Goal: Task Accomplishment & Management: Use online tool/utility

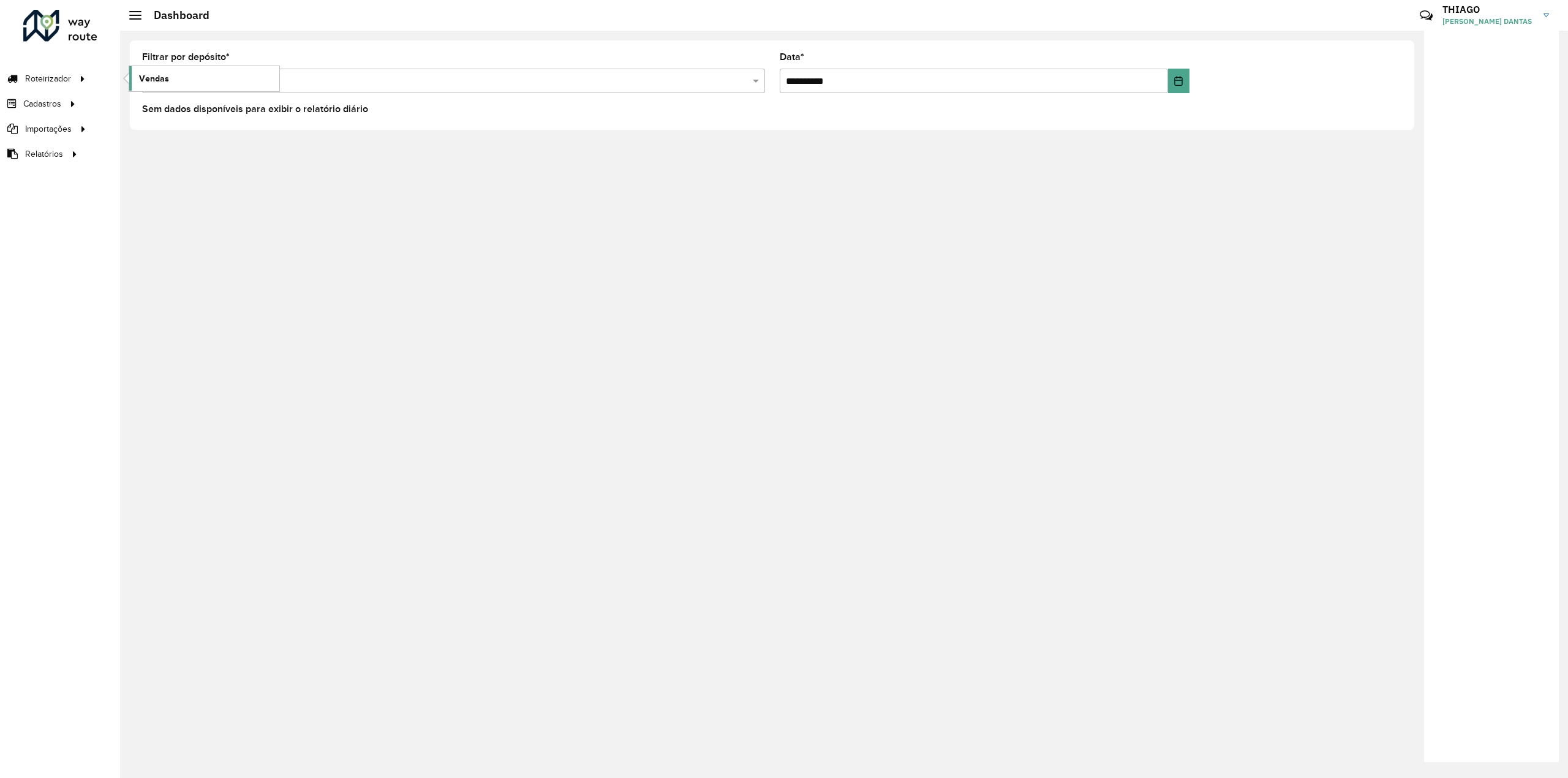
click at [148, 77] on span "Vendas" at bounding box center [154, 78] width 30 height 13
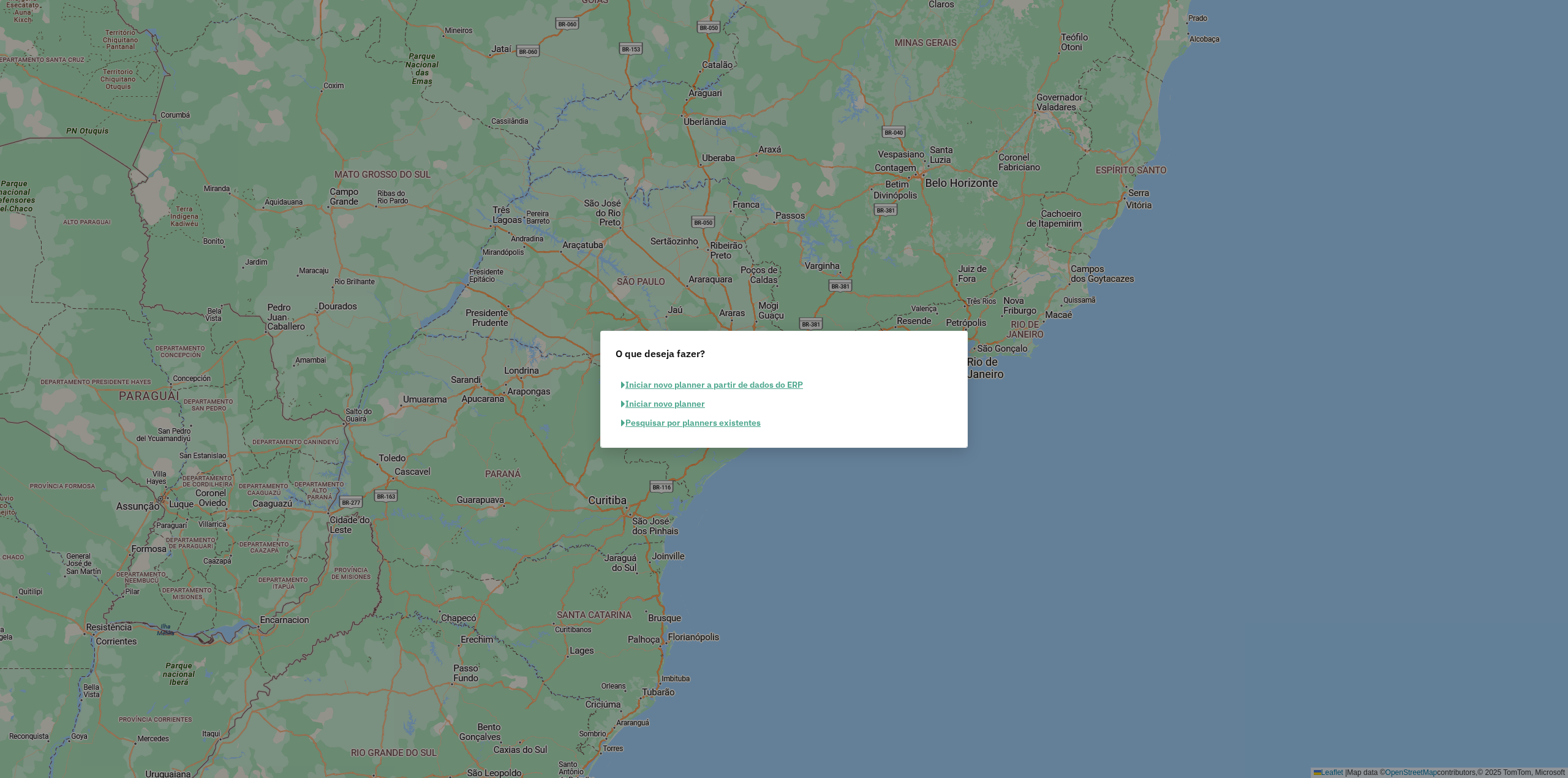
click at [684, 422] on button "Pesquisar por planners existentes" at bounding box center [691, 422] width 151 height 19
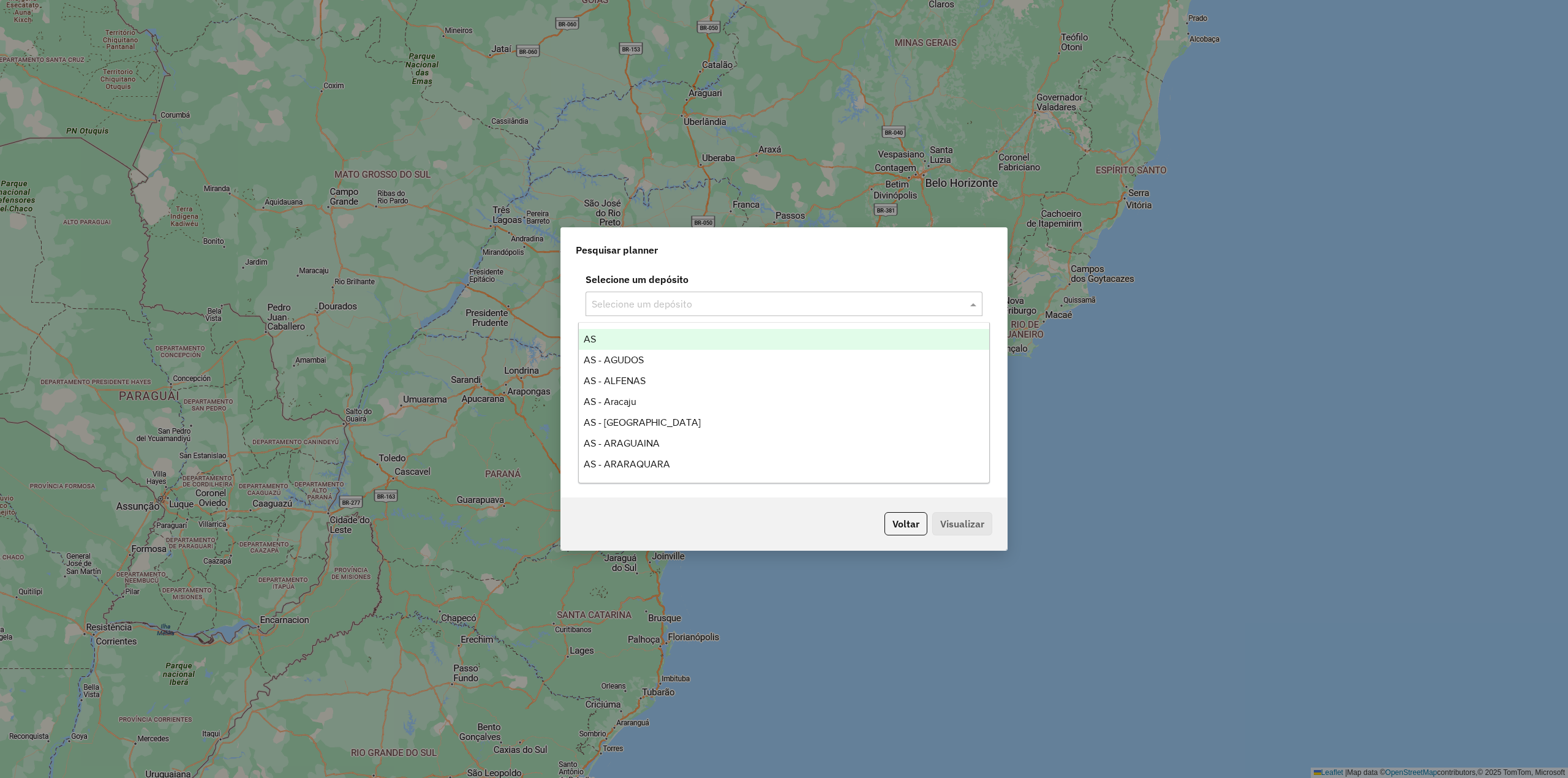
click at [754, 312] on div "Selecione um depósito" at bounding box center [783, 304] width 397 height 24
type input "***"
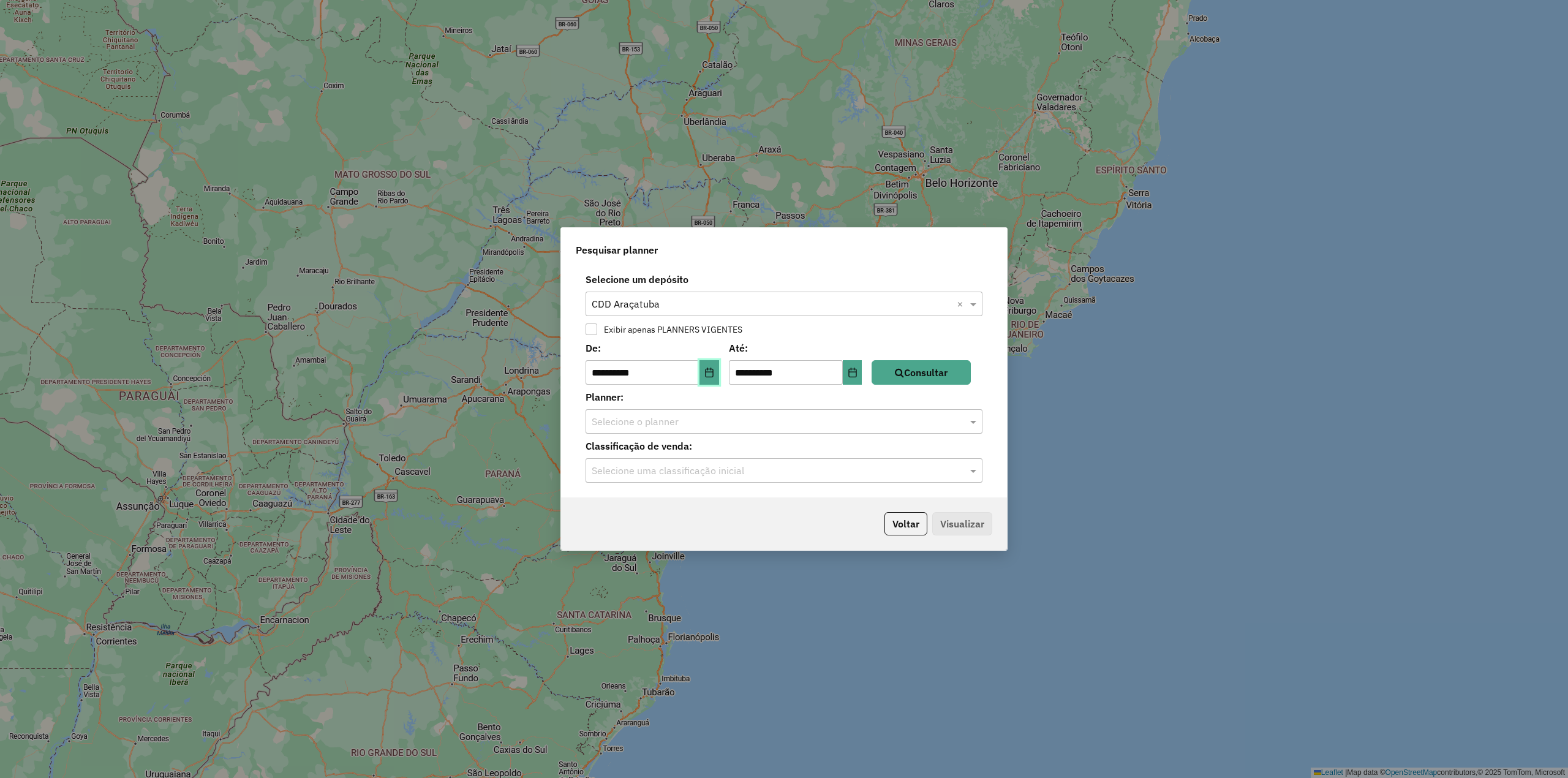
click at [719, 370] on button "Choose Date" at bounding box center [709, 373] width 20 height 24
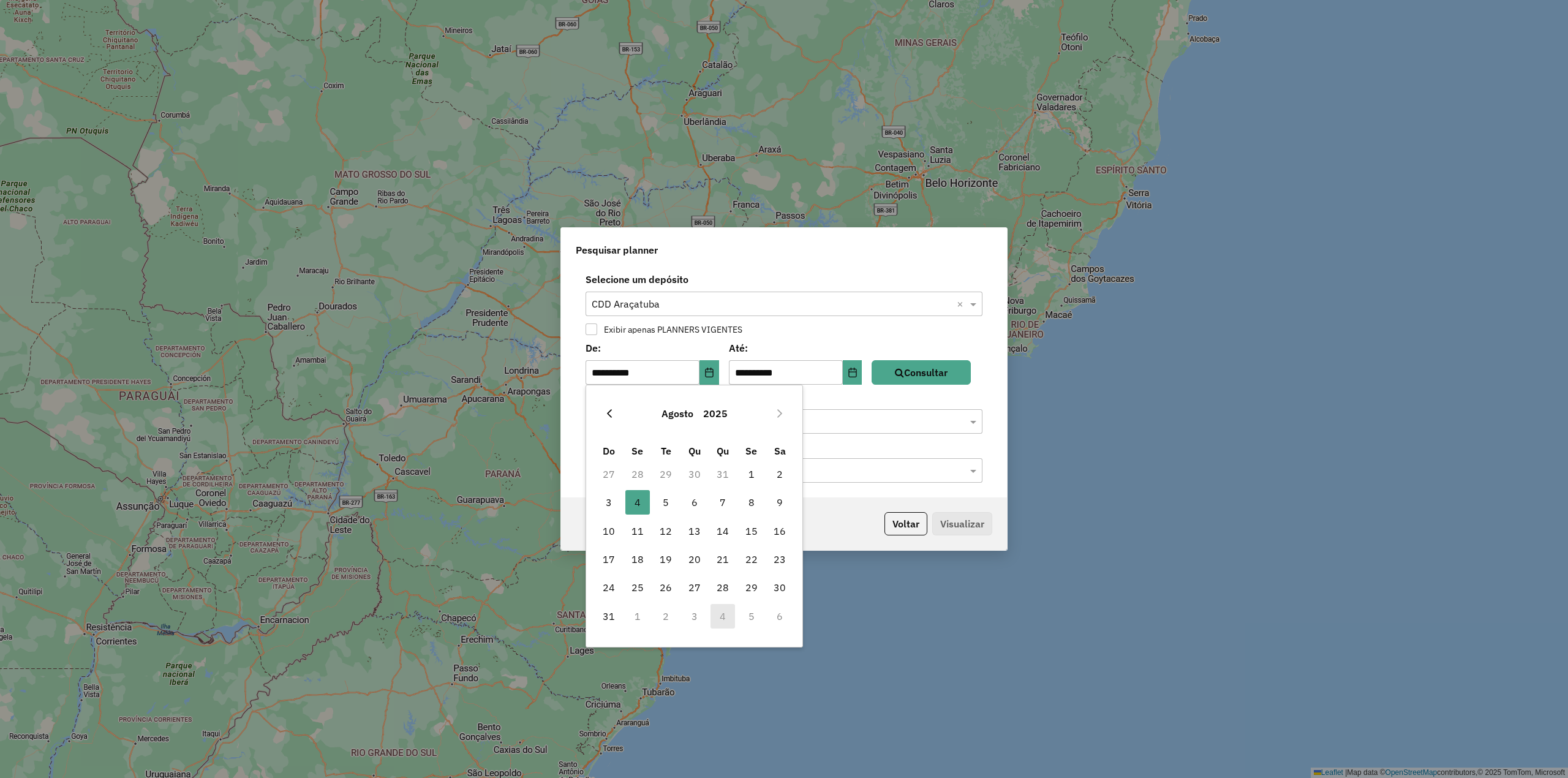
click at [611, 407] on button "Previous Month" at bounding box center [610, 414] width 20 height 20
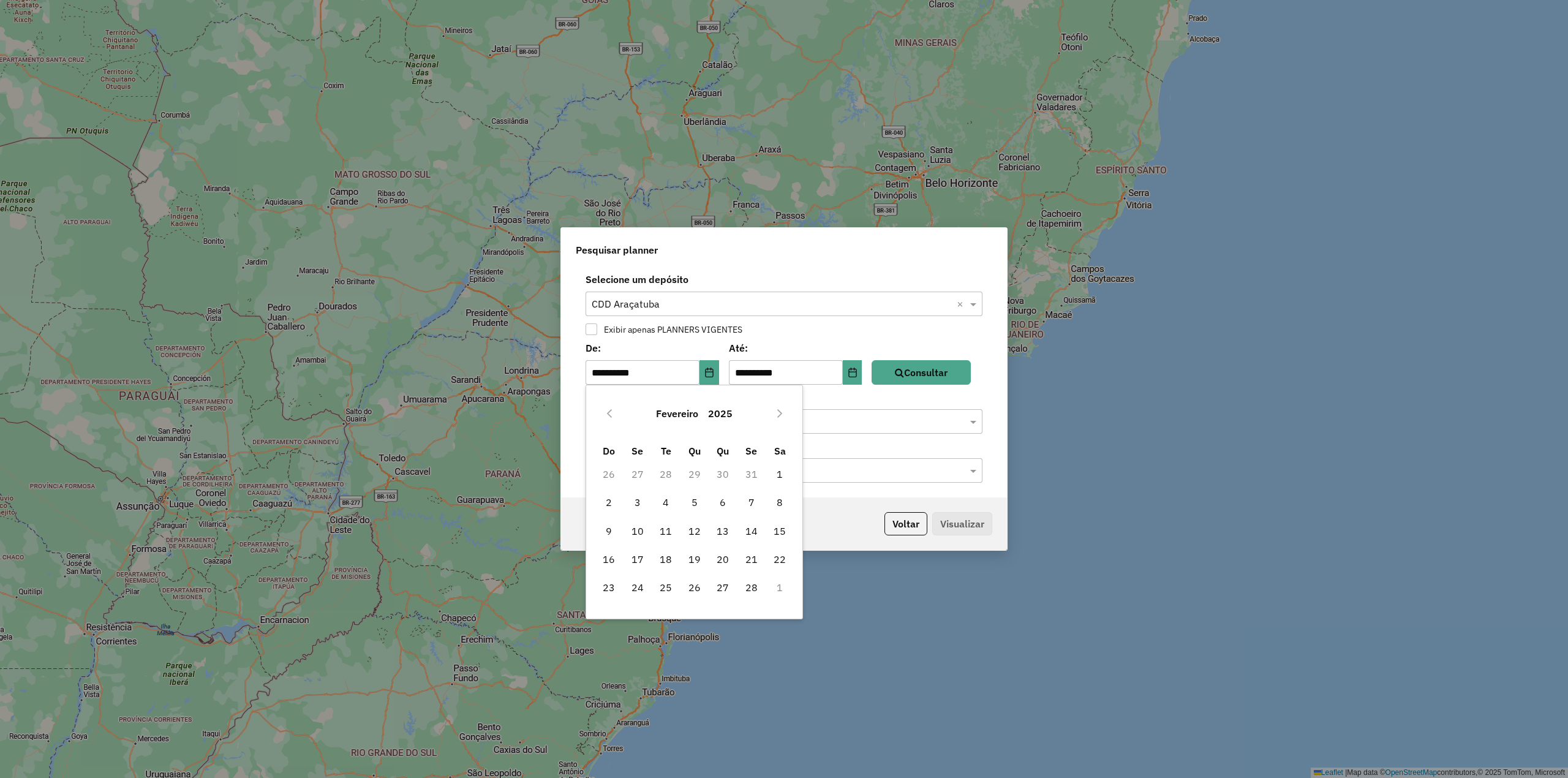
click at [611, 407] on button "Previous Month" at bounding box center [610, 414] width 20 height 20
click at [611, 405] on button "Previous Month" at bounding box center [610, 414] width 20 height 20
click at [932, 381] on button "Consultar" at bounding box center [921, 373] width 99 height 24
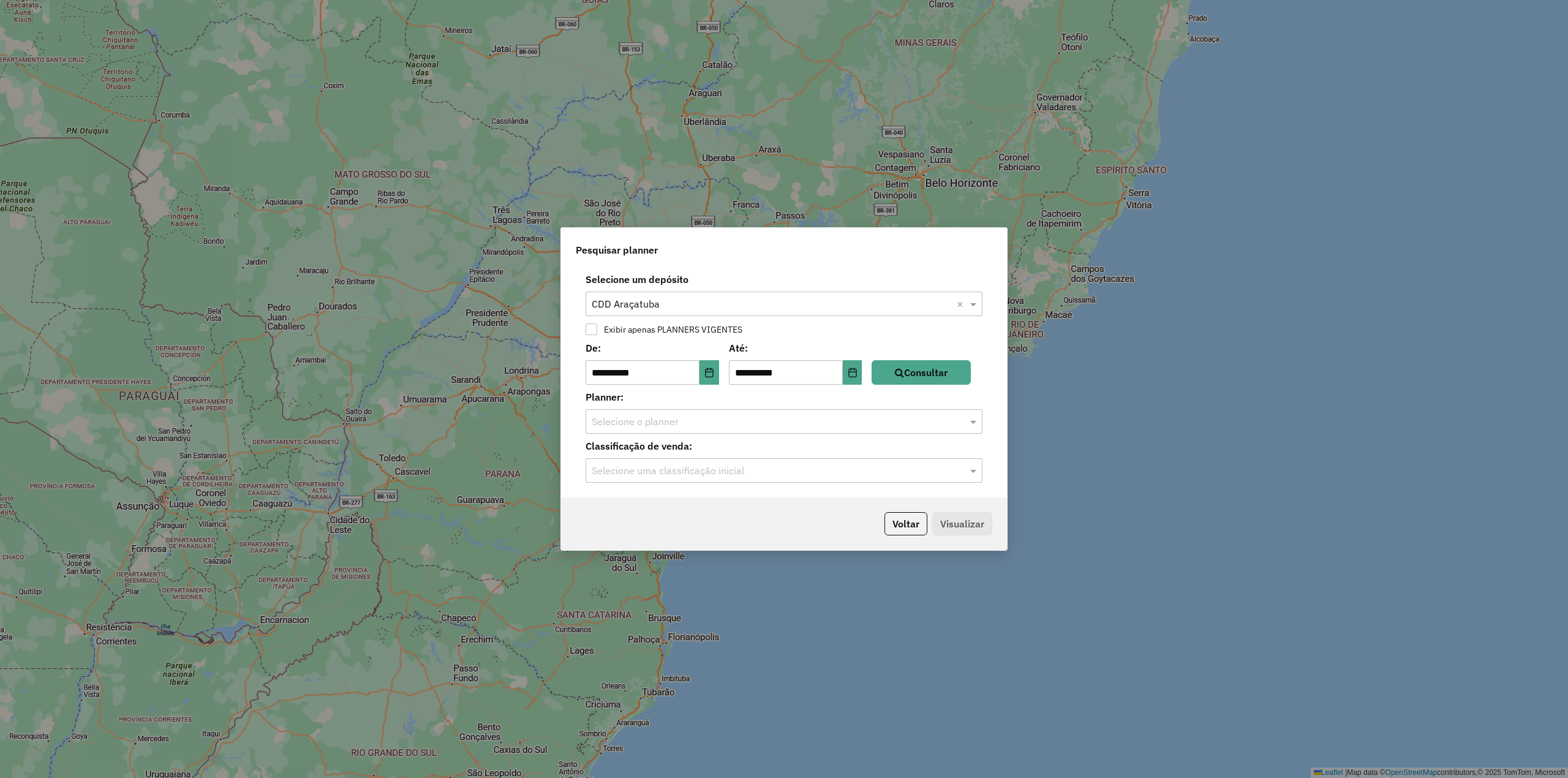
click at [937, 419] on input "text" at bounding box center [771, 422] width 360 height 15
click at [714, 373] on icon "Choose Date" at bounding box center [709, 372] width 10 height 10
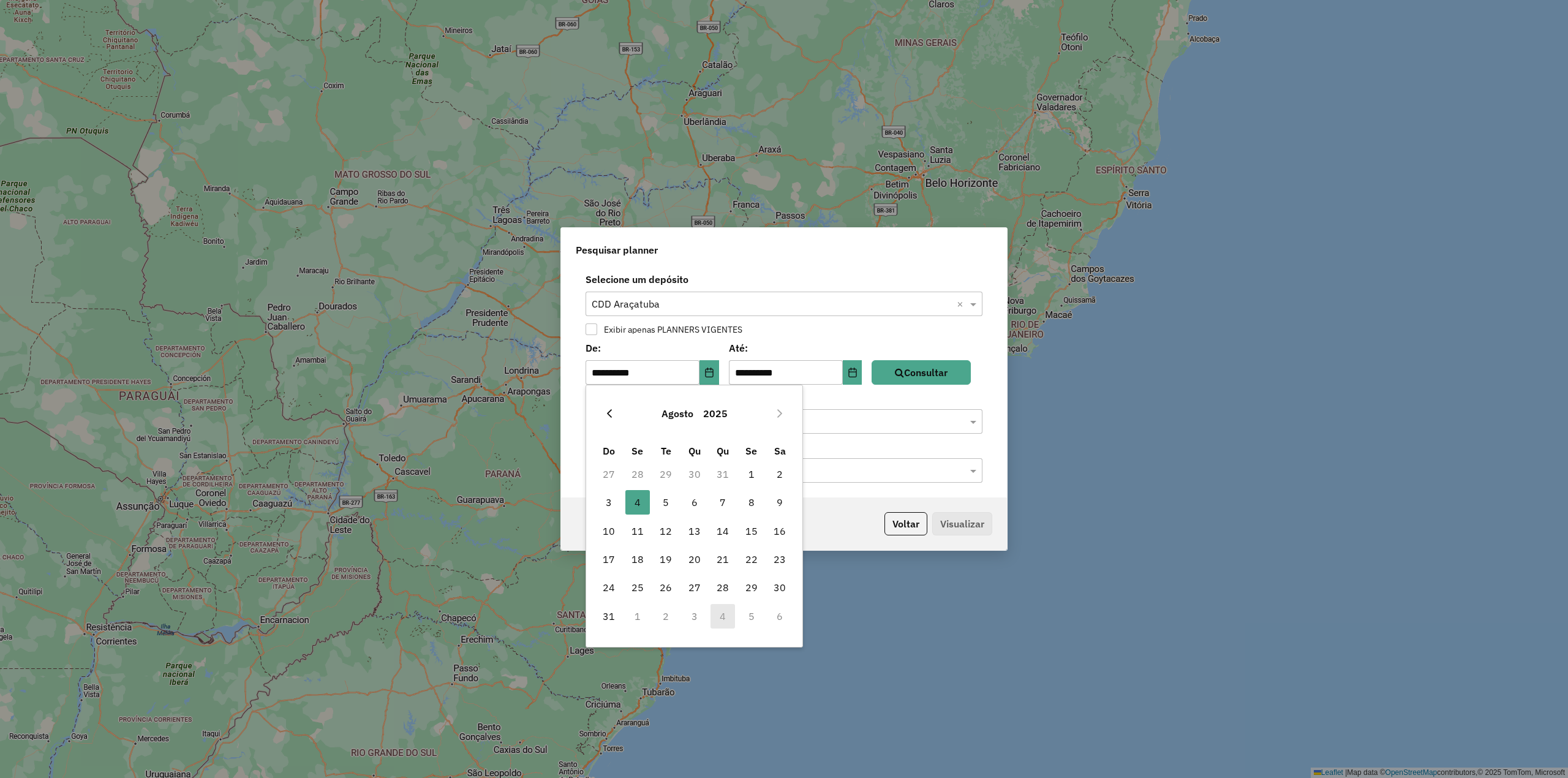
click at [608, 407] on button "Previous Month" at bounding box center [610, 414] width 20 height 20
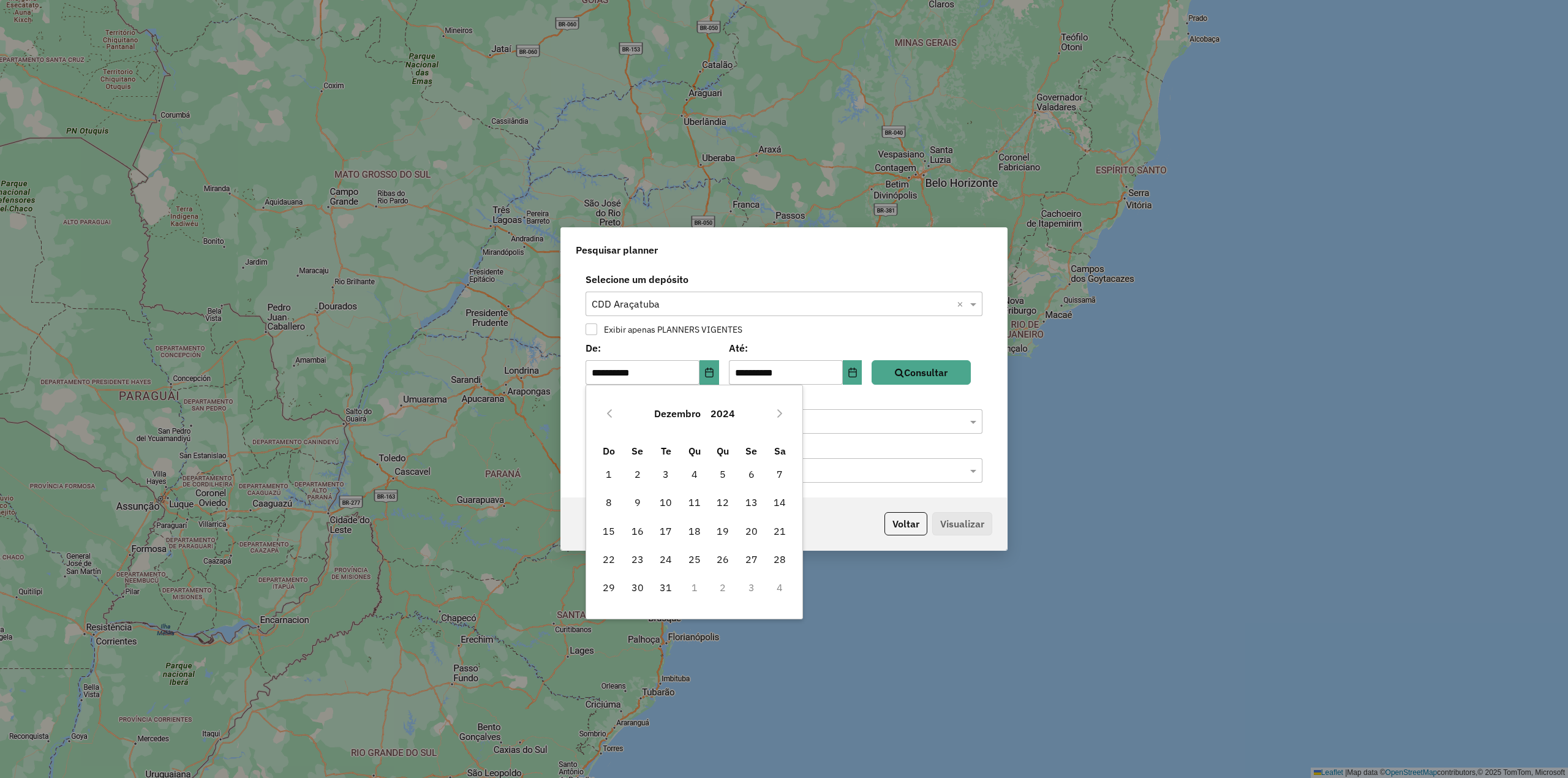
click at [608, 409] on icon "Previous Month" at bounding box center [609, 413] width 10 height 10
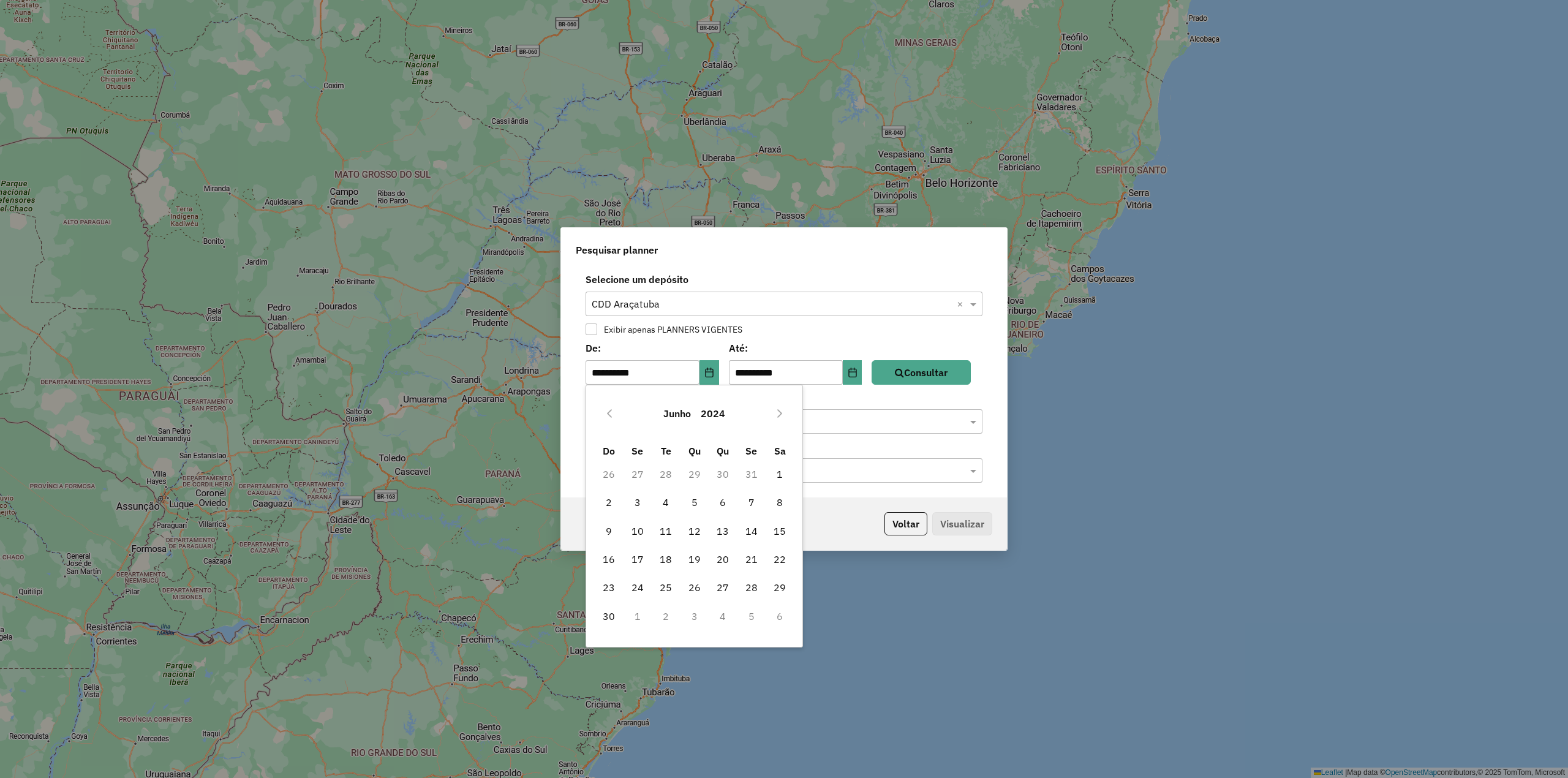
click at [608, 409] on icon "Previous Month" at bounding box center [609, 413] width 10 height 10
click at [697, 474] on span "1" at bounding box center [695, 474] width 24 height 24
type input "**********"
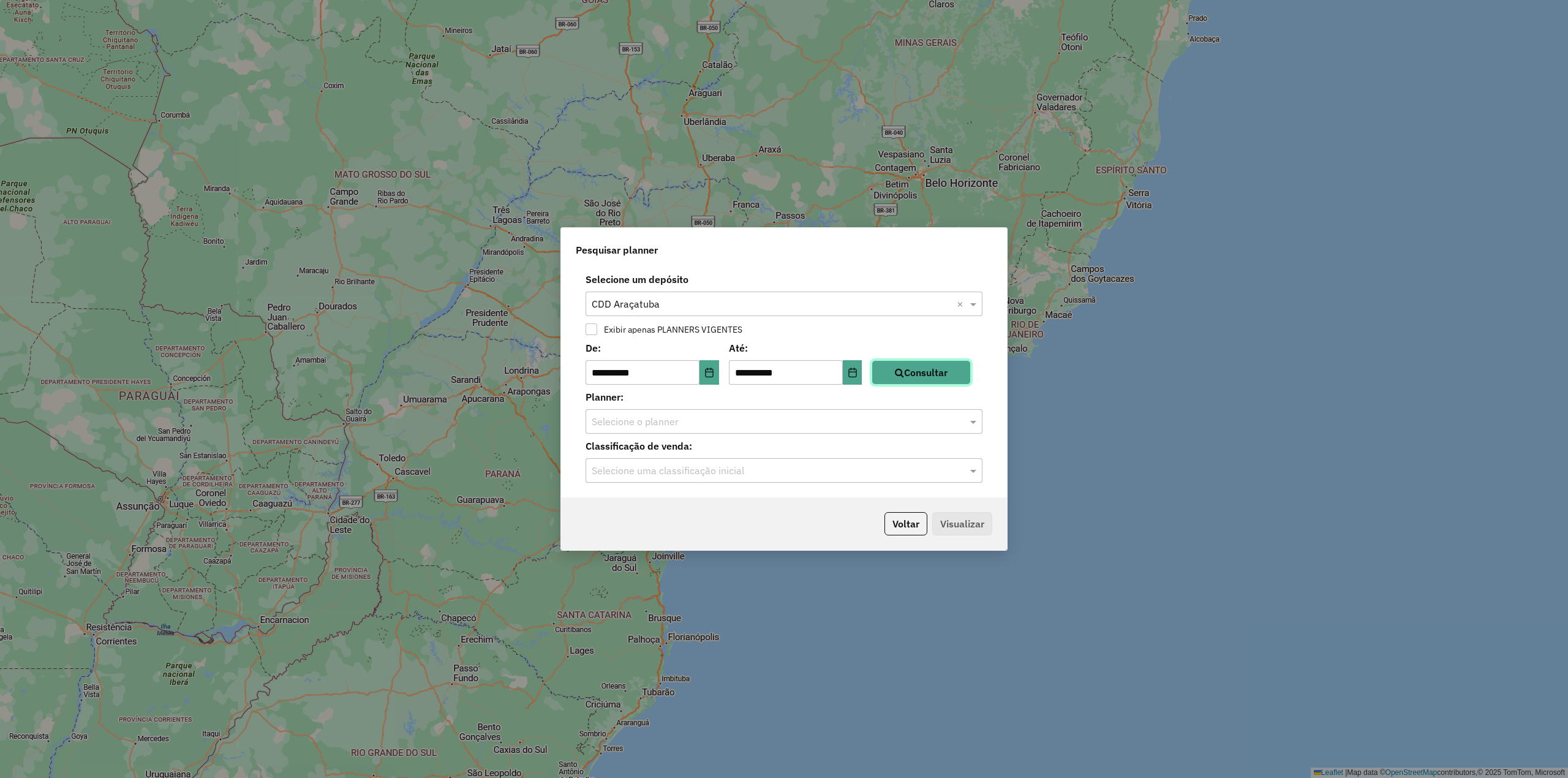
click at [925, 373] on button "Consultar" at bounding box center [921, 373] width 99 height 24
click at [931, 422] on input "text" at bounding box center [771, 422] width 360 height 15
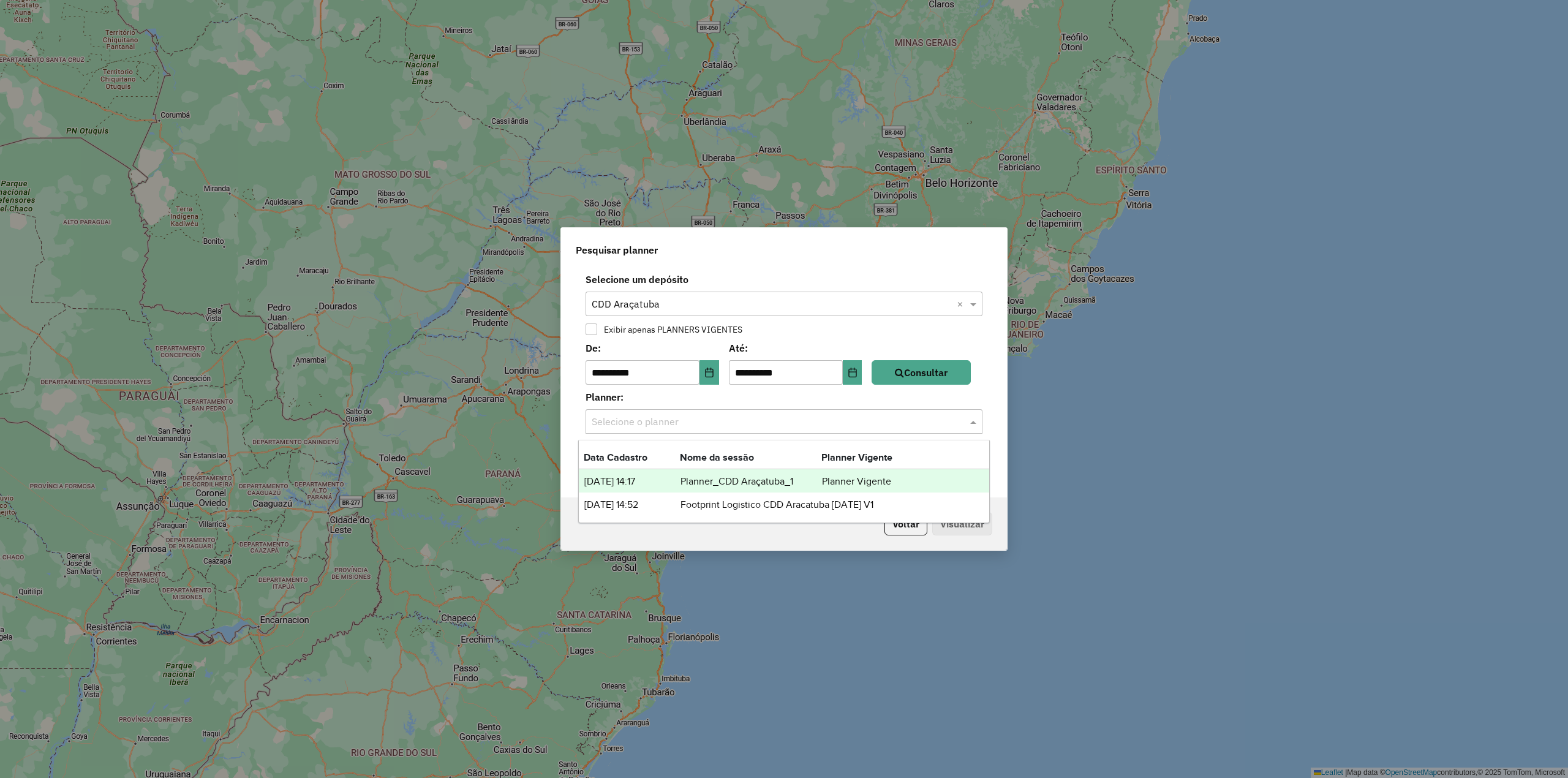
click at [856, 476] on td "Planner Vigente" at bounding box center [858, 481] width 73 height 16
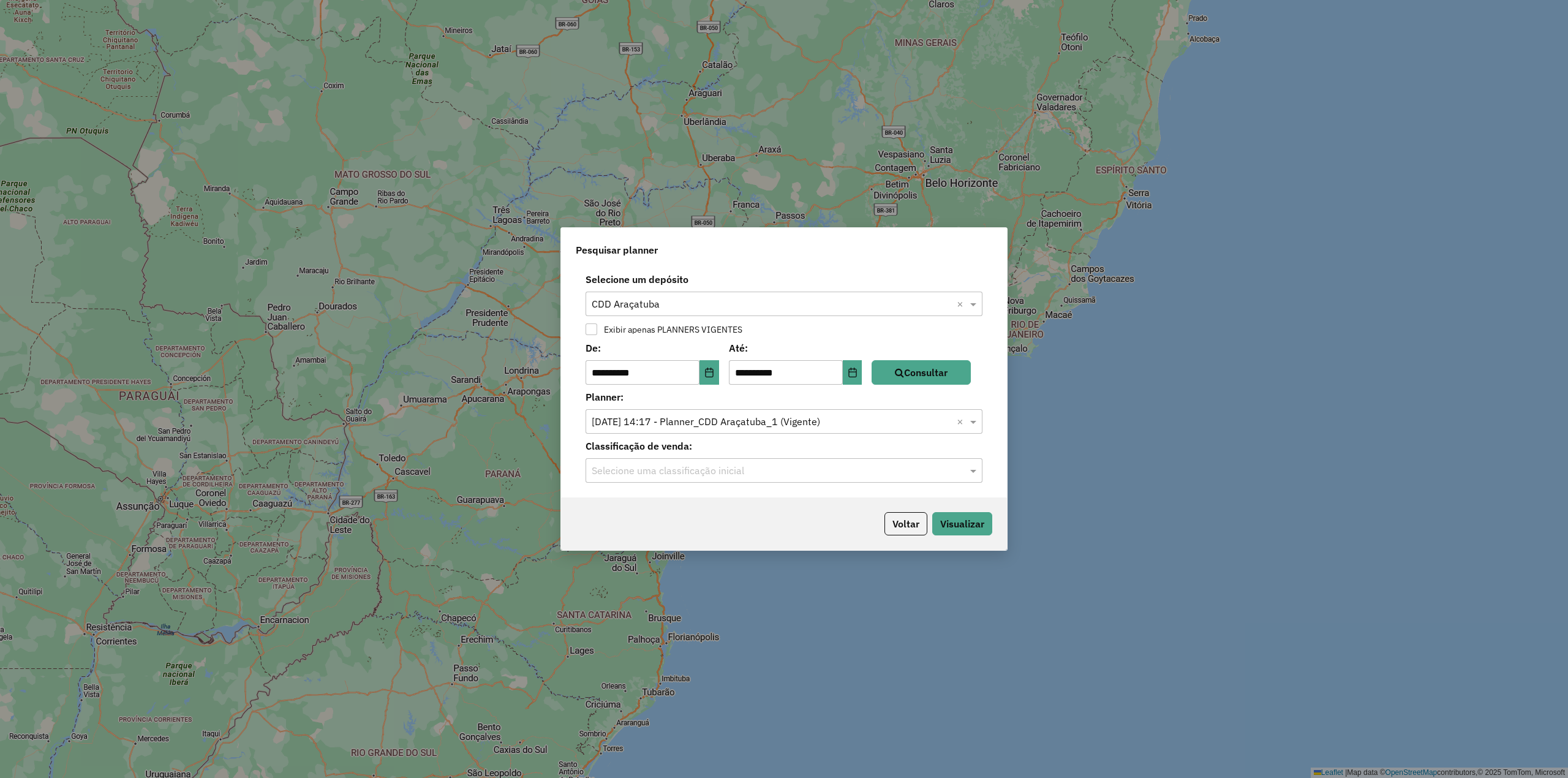
click at [847, 466] on input "text" at bounding box center [771, 470] width 360 height 15
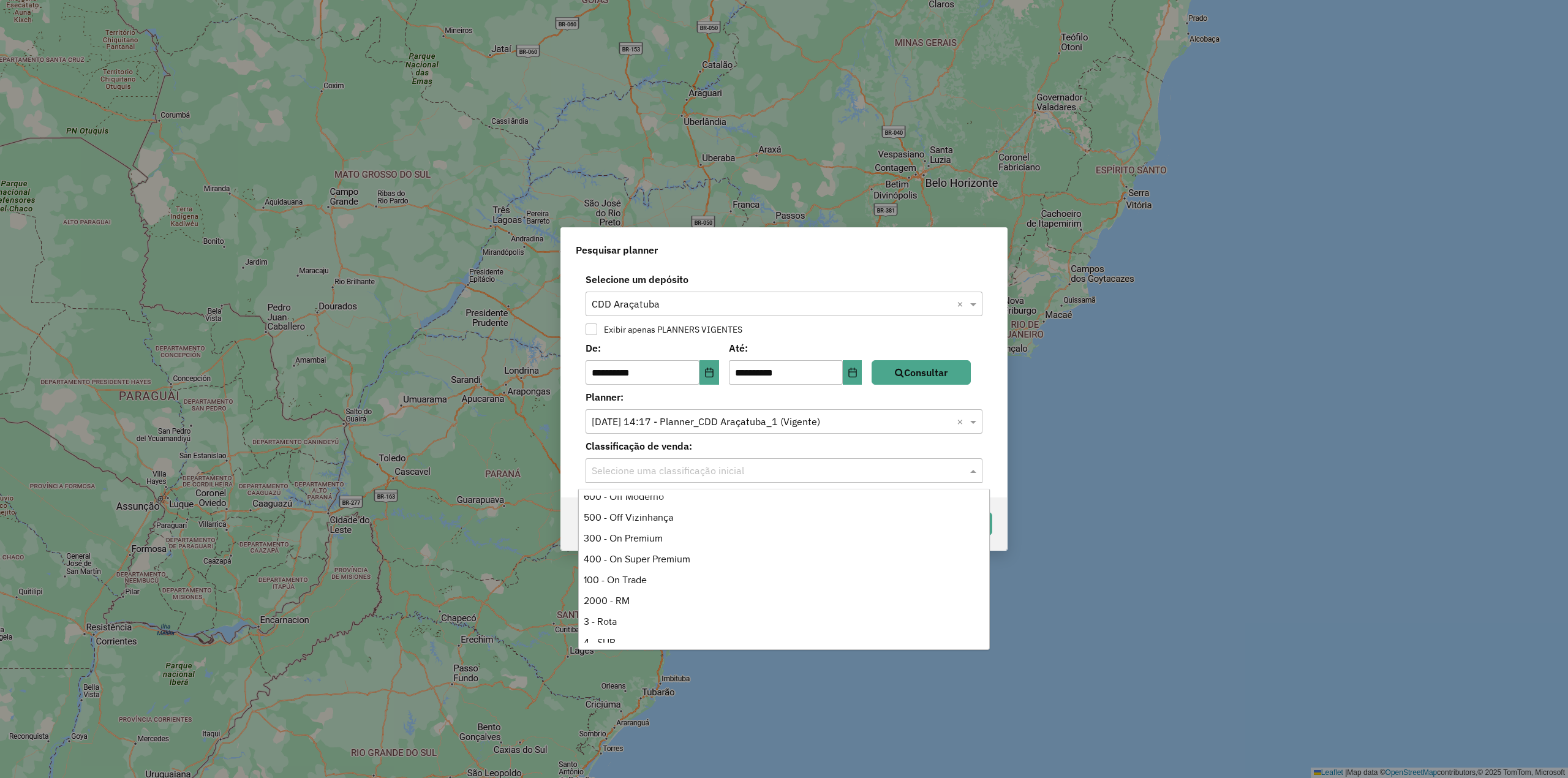
scroll to position [245, 0]
click at [703, 566] on div "100 - On Trade" at bounding box center [784, 573] width 410 height 21
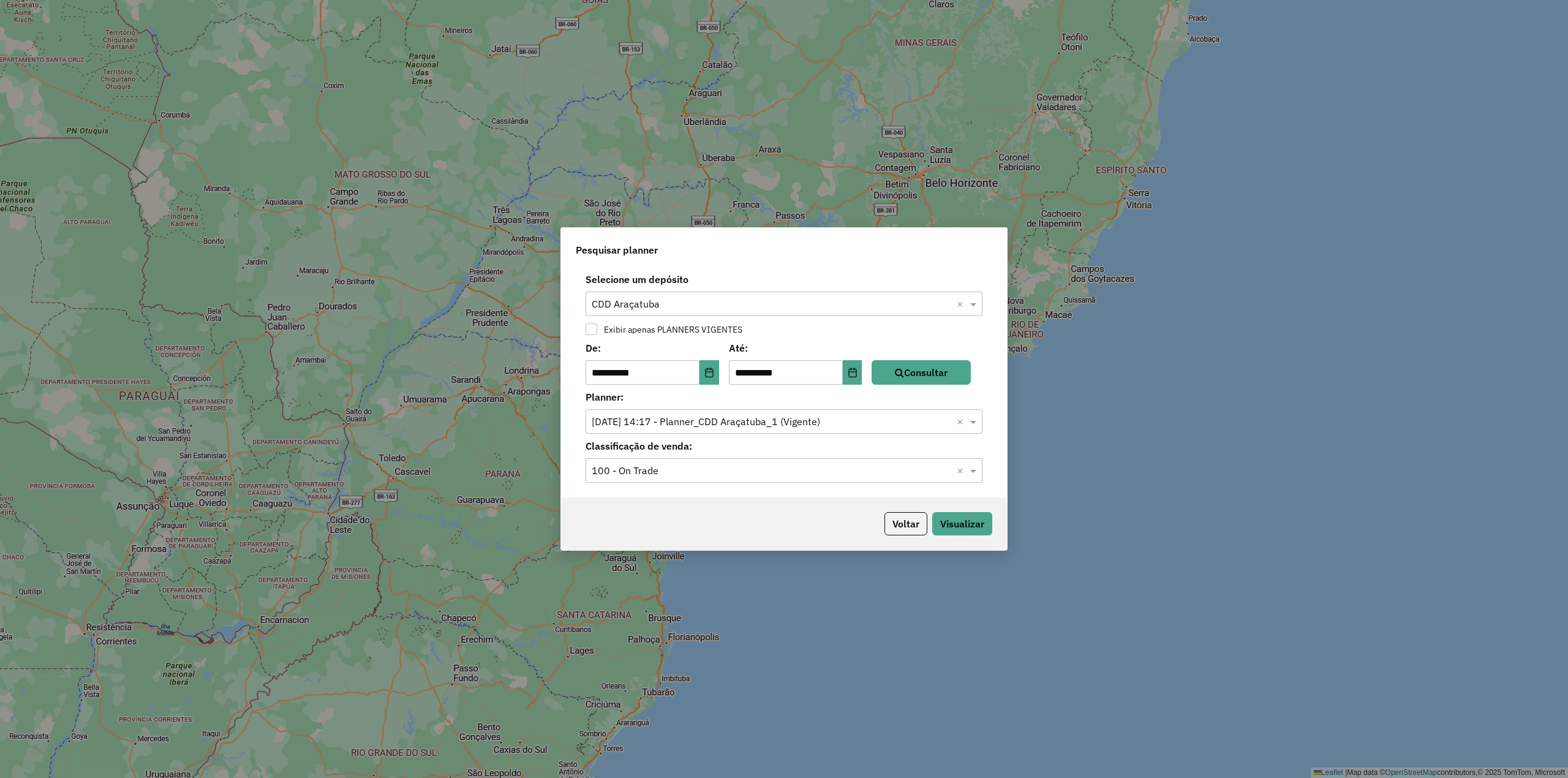
click at [974, 538] on div "Voltar Visualizar" at bounding box center [783, 523] width 446 height 53
click at [971, 526] on button "Visualizar" at bounding box center [962, 523] width 60 height 23
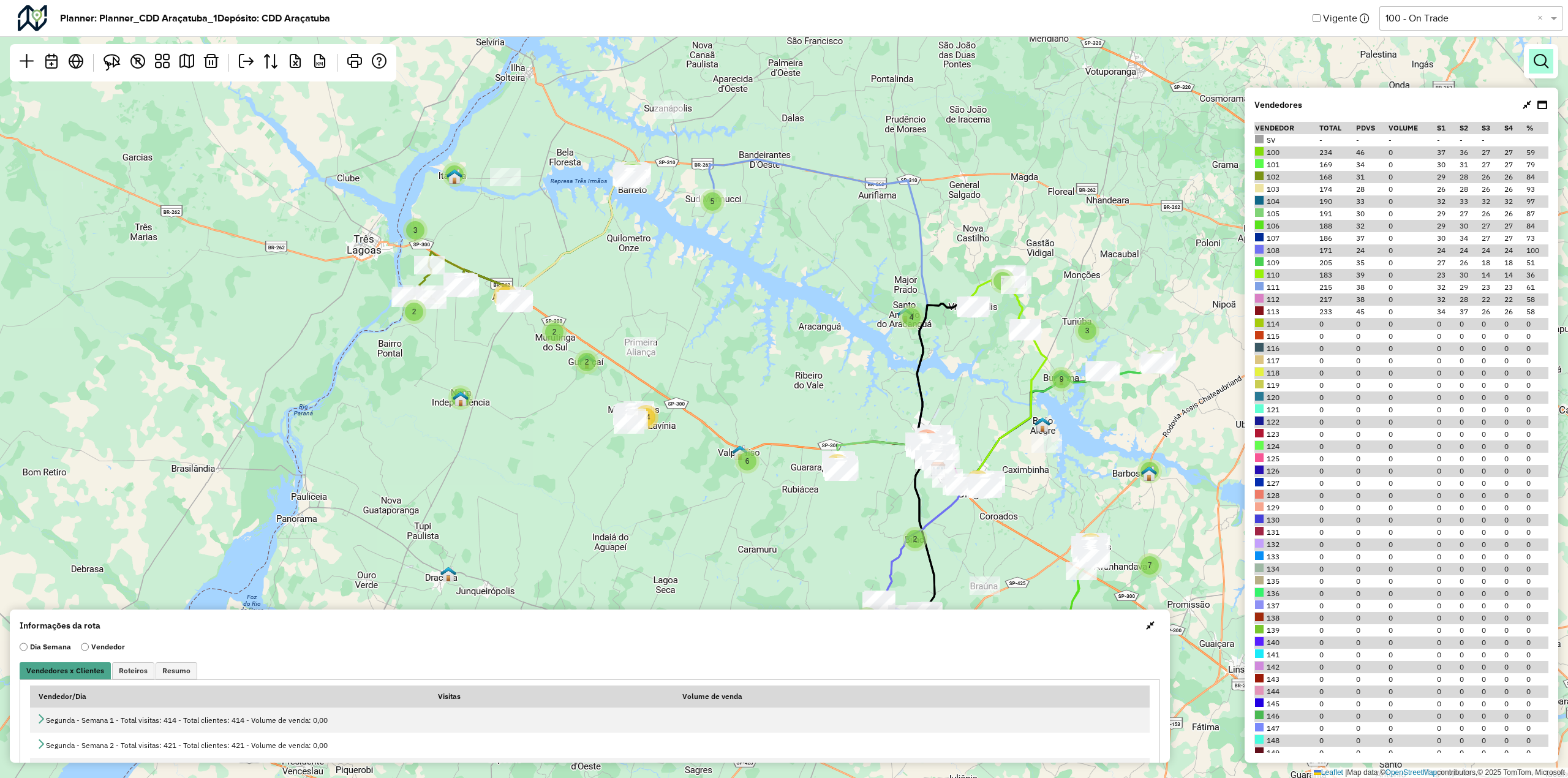
click at [1540, 55] on em at bounding box center [1540, 60] width 15 height 15
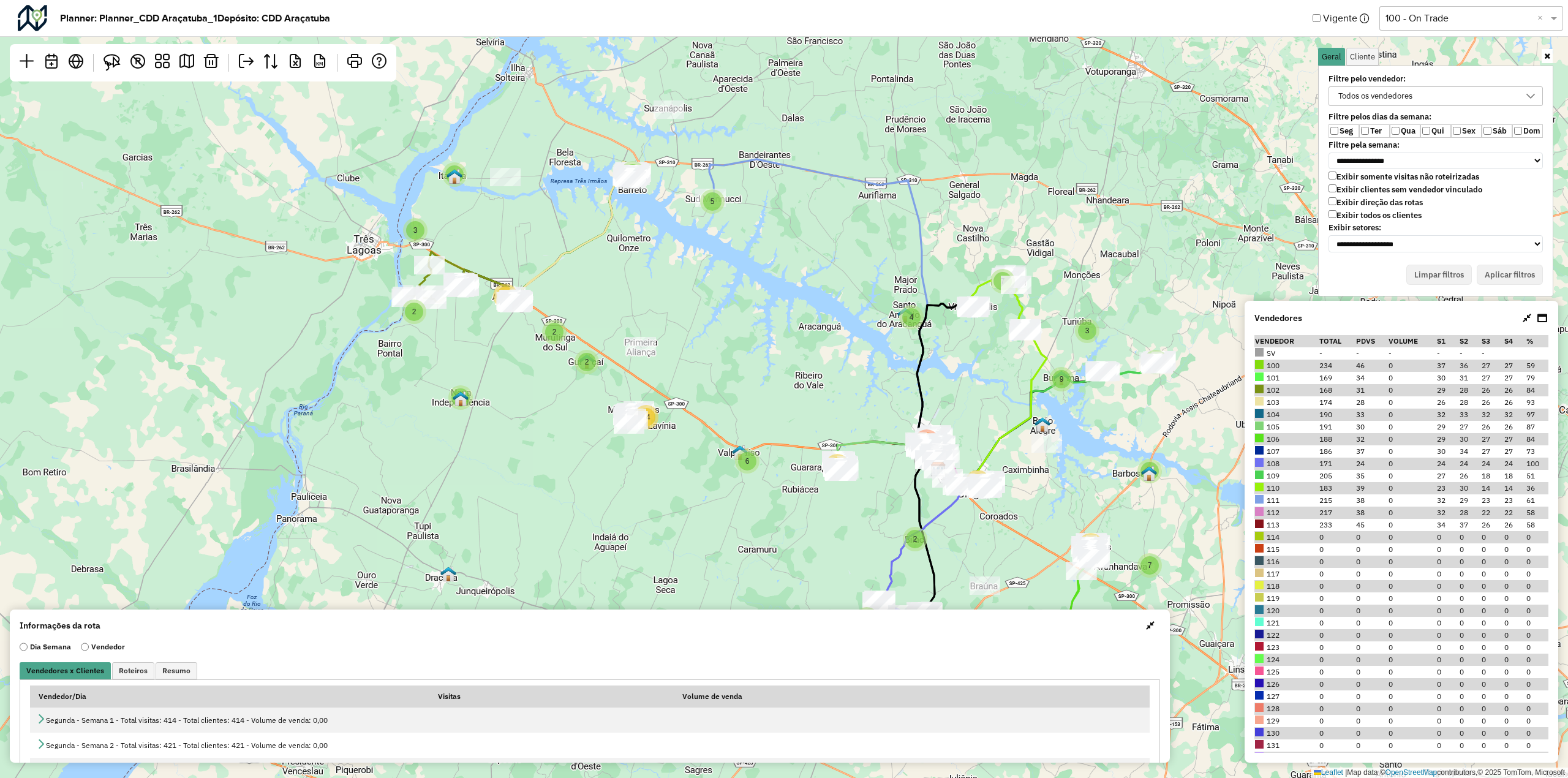
click at [1361, 220] on label "Exibir todos os clientes" at bounding box center [1375, 216] width 93 height 11
click at [1404, 187] on label "Exibir clientes sem vendedor vinculado" at bounding box center [1405, 190] width 154 height 11
click at [1508, 275] on button "Aplicar filtros" at bounding box center [1509, 275] width 66 height 21
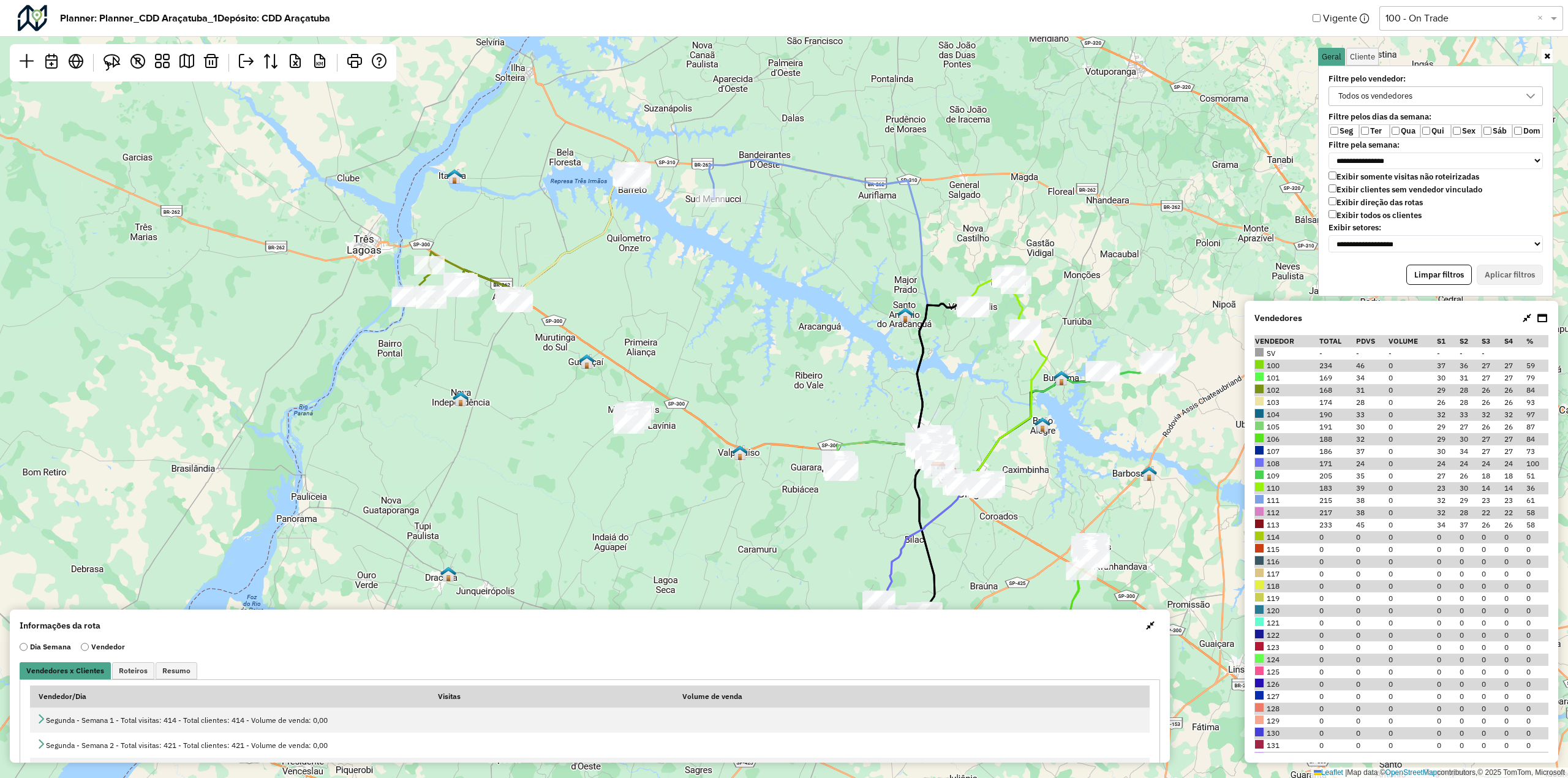
click at [1374, 213] on label "Exibir todos os clientes" at bounding box center [1375, 216] width 93 height 11
click at [1522, 272] on button "Aplicar filtros" at bounding box center [1509, 275] width 66 height 21
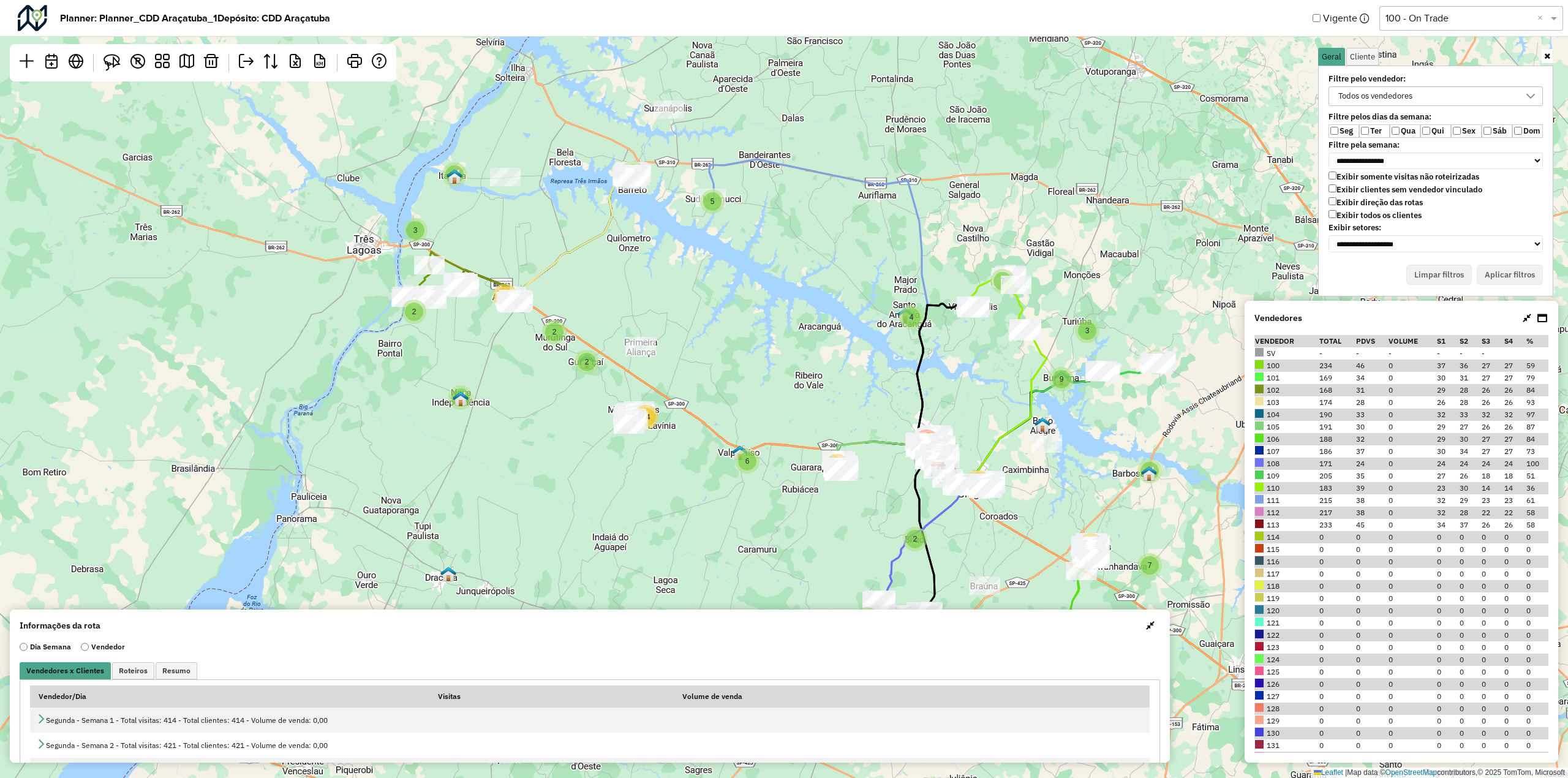
click at [1382, 191] on label "Exibir clientes sem vendedor vinculado" at bounding box center [1405, 190] width 154 height 11
click at [1491, 265] on button "Aplicar filtros" at bounding box center [1509, 275] width 66 height 21
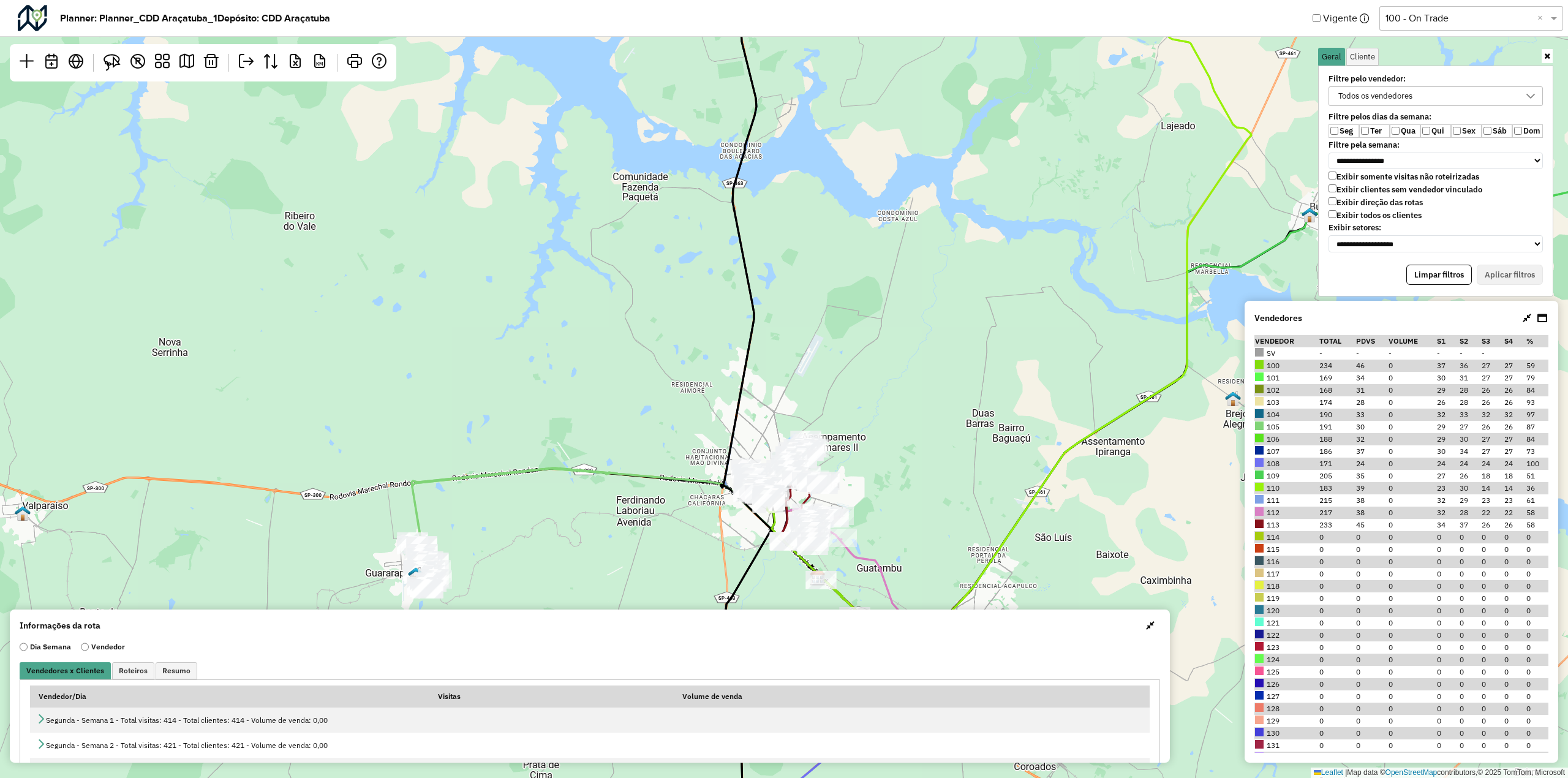
click at [1436, 100] on div "Todos os vendedores" at bounding box center [1426, 96] width 185 height 18
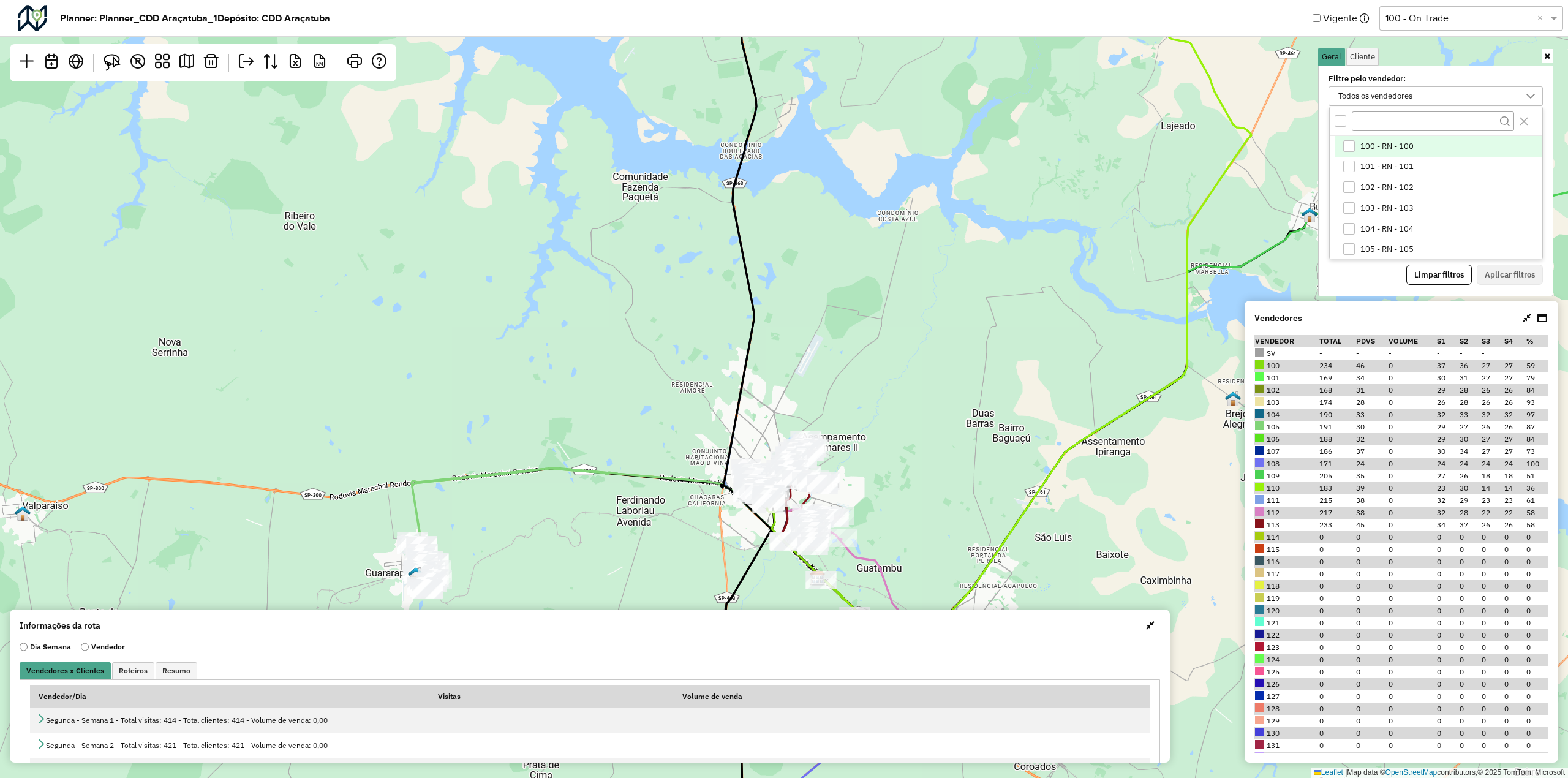
scroll to position [6, 45]
click at [1414, 151] on li "100 - RN - 100" at bounding box center [1438, 146] width 207 height 21
click at [1497, 269] on button "Aplicar filtros" at bounding box center [1509, 275] width 66 height 21
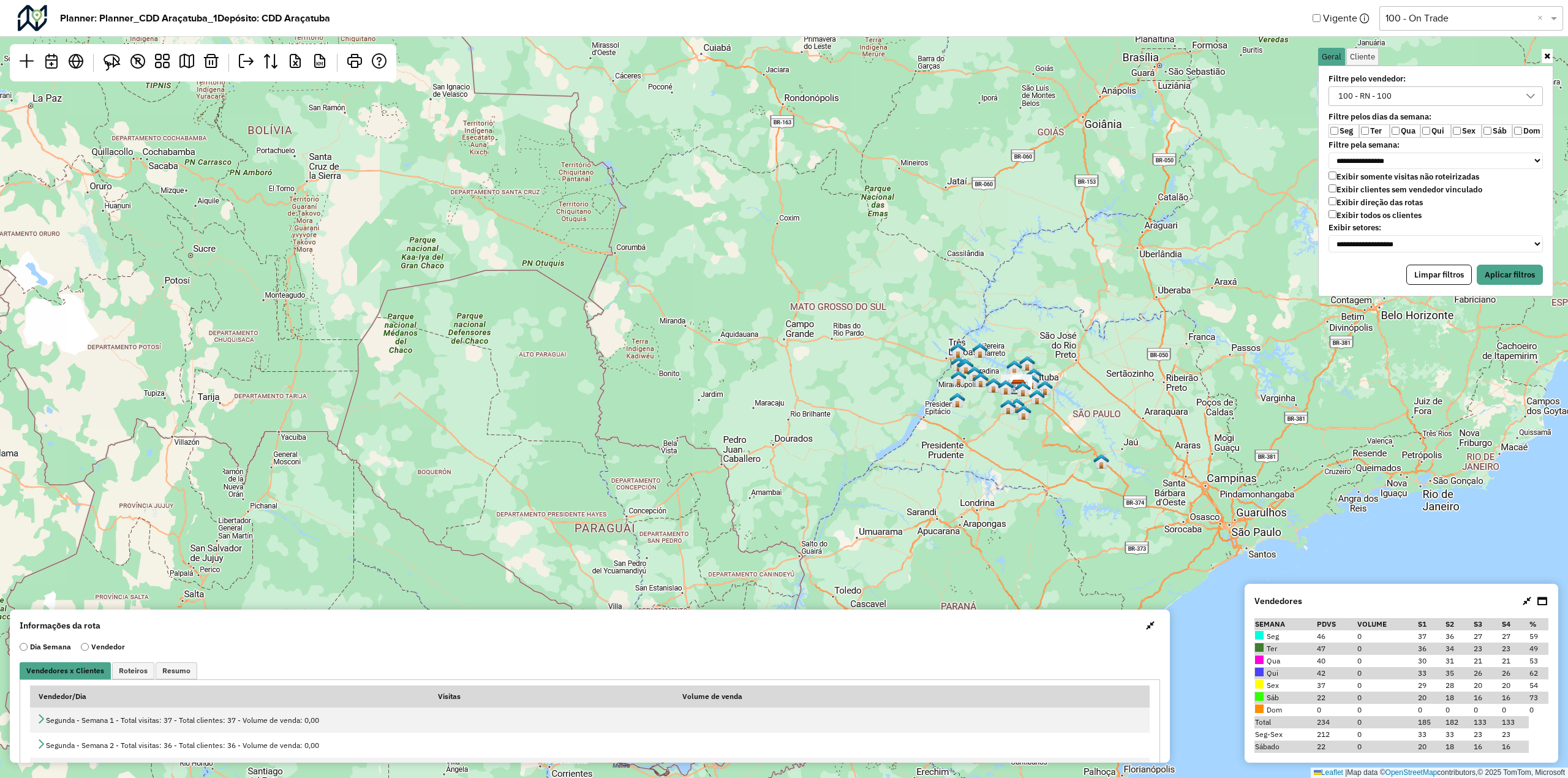
click at [1401, 128] on label "Qua" at bounding box center [1405, 132] width 31 height 14
click at [1436, 132] on label "Qui" at bounding box center [1436, 132] width 31 height 14
click at [1468, 133] on label "Sex" at bounding box center [1466, 132] width 31 height 14
click at [1511, 278] on button "Aplicar filtros" at bounding box center [1509, 275] width 66 height 21
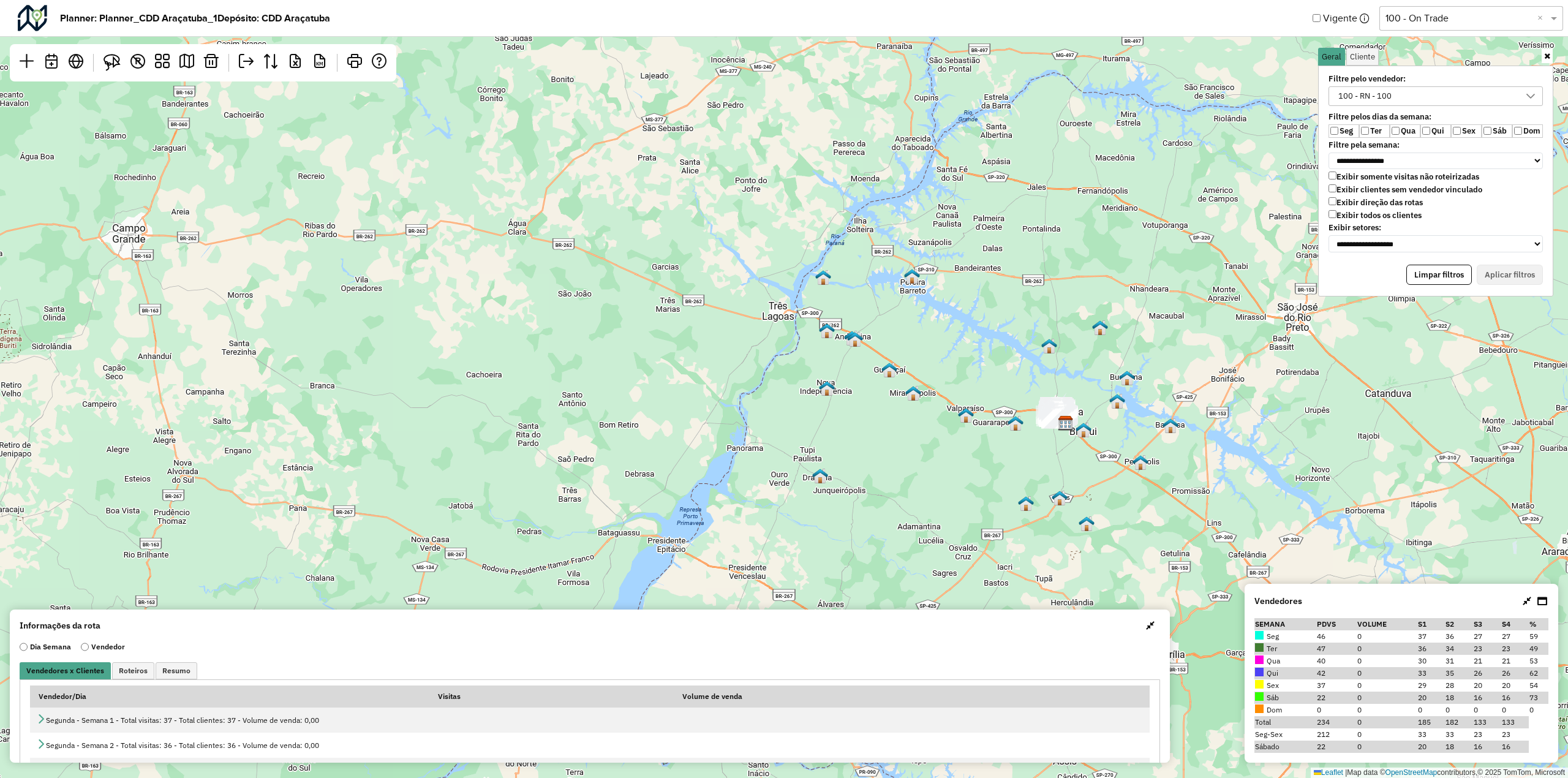
click at [1362, 218] on label "Exibir todos os clientes" at bounding box center [1375, 216] width 93 height 11
click at [1430, 189] on label "Exibir clientes sem vendedor vinculado" at bounding box center [1405, 190] width 154 height 11
click at [1512, 273] on button "Aplicar filtros" at bounding box center [1509, 275] width 66 height 21
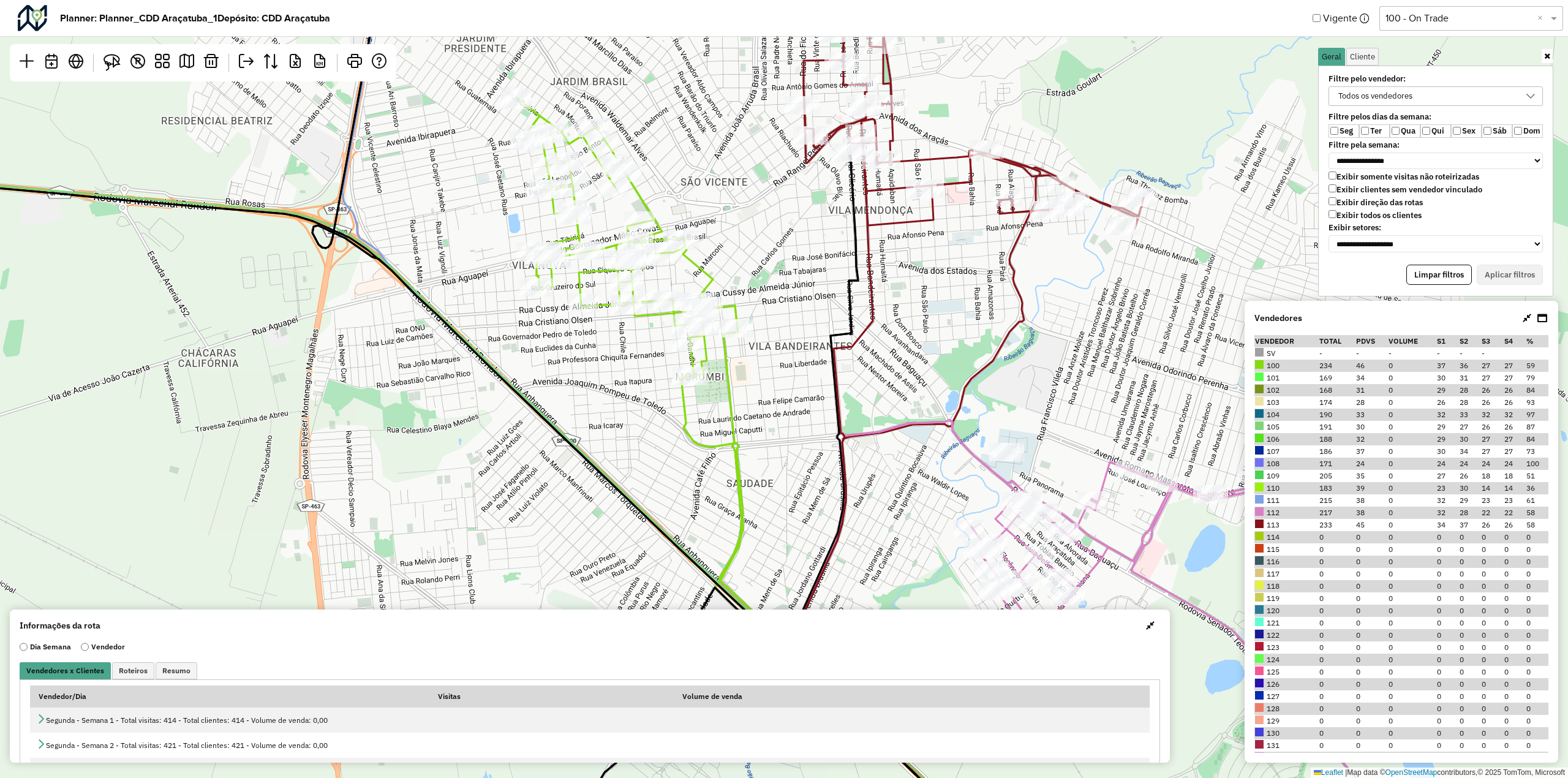
click at [1375, 128] on label "Ter" at bounding box center [1374, 132] width 31 height 14
click at [1403, 132] on label "Qua" at bounding box center [1405, 132] width 31 height 14
click at [1432, 133] on label "Qui" at bounding box center [1436, 132] width 31 height 14
click at [1495, 135] on label "Sáb" at bounding box center [1497, 132] width 31 height 14
click at [1518, 272] on button "Aplicar filtros" at bounding box center [1509, 275] width 66 height 21
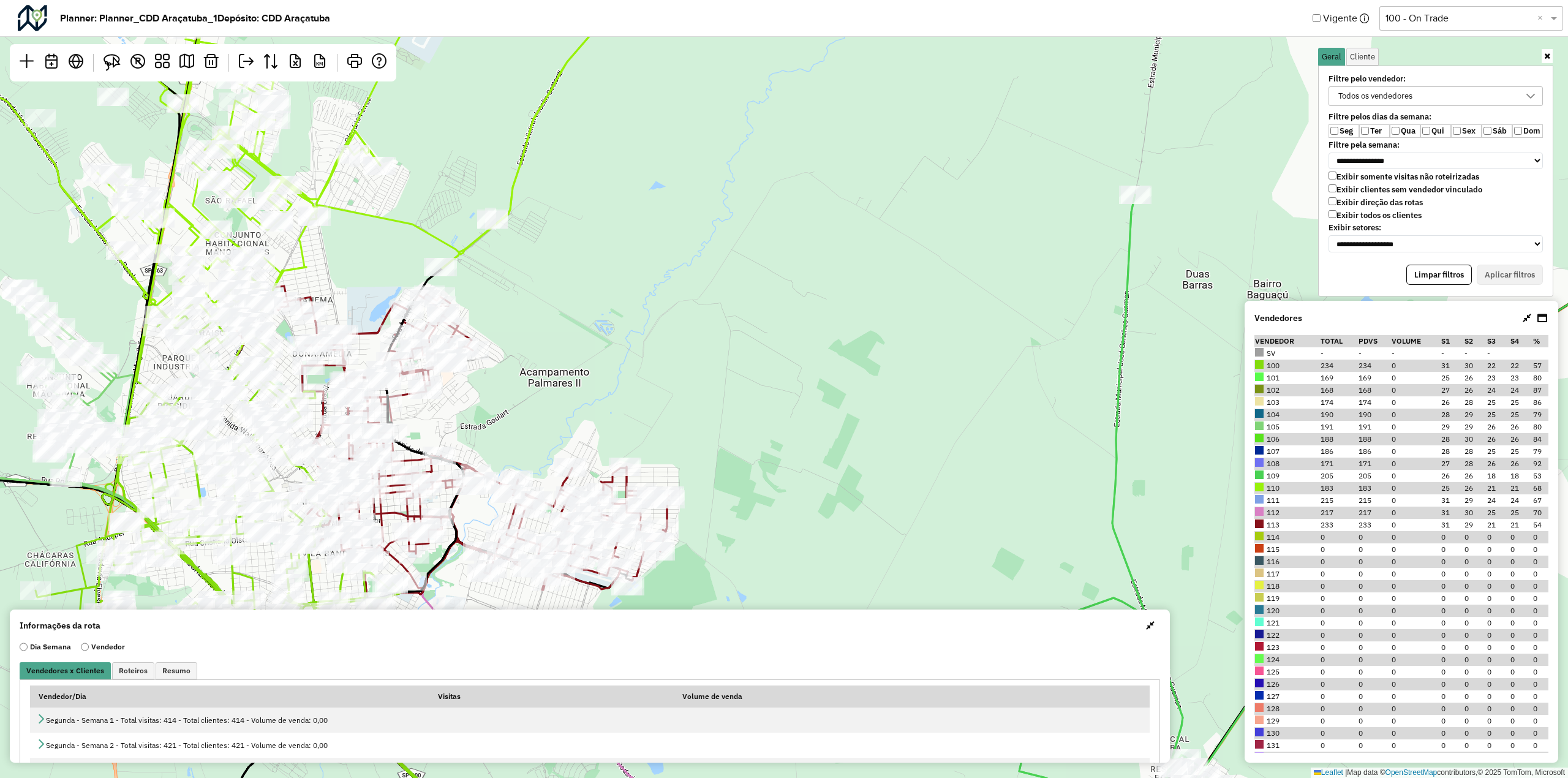
click at [84, 249] on div "Leaflet | Map data © OpenStreetMap contributors,© 2025 TomTom, Microsoft" at bounding box center [784, 389] width 1568 height 778
